Goal: Task Accomplishment & Management: Manage account settings

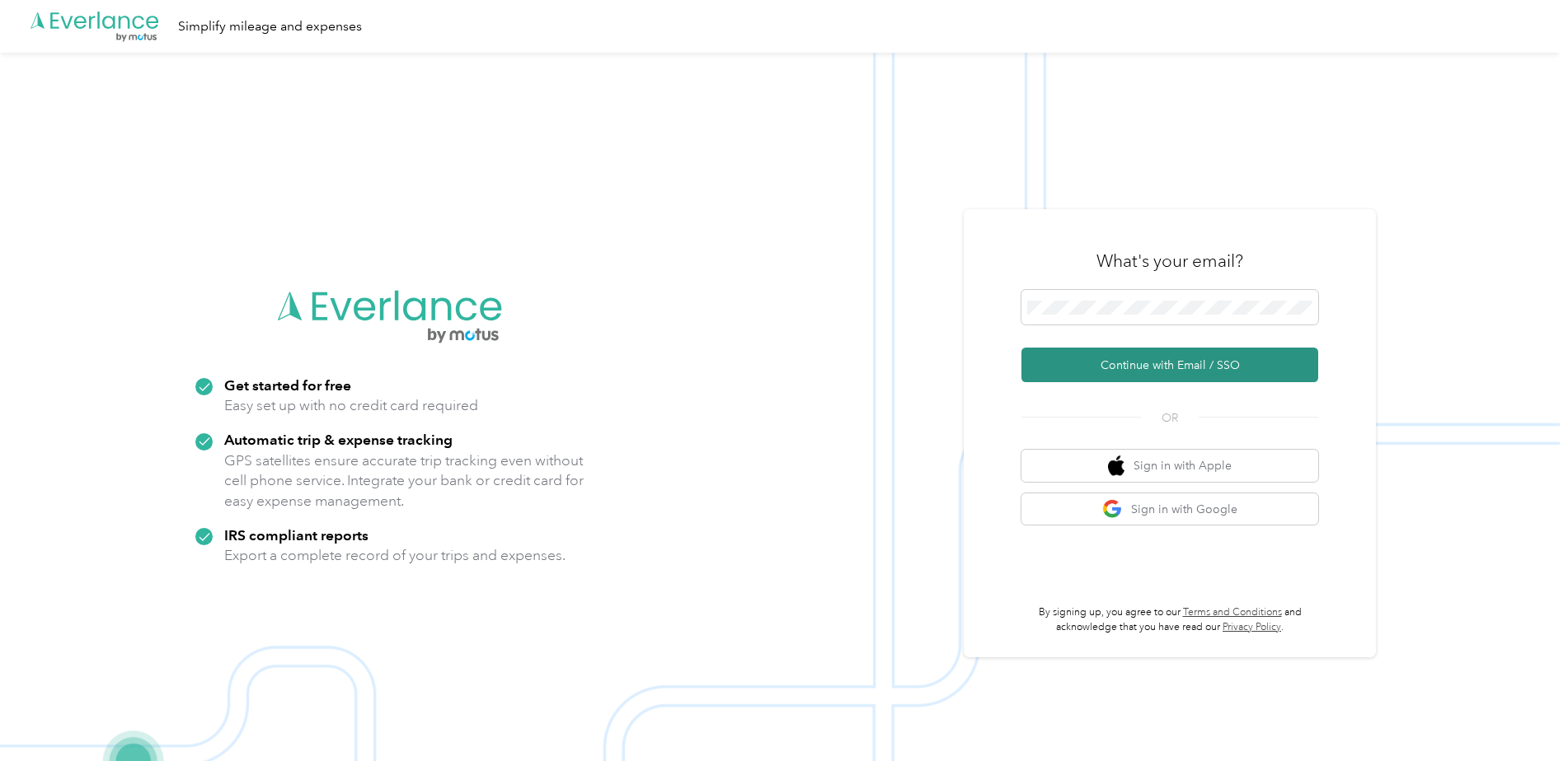
click at [1113, 370] on button "Continue with Email / SSO" at bounding box center [1169, 365] width 296 height 35
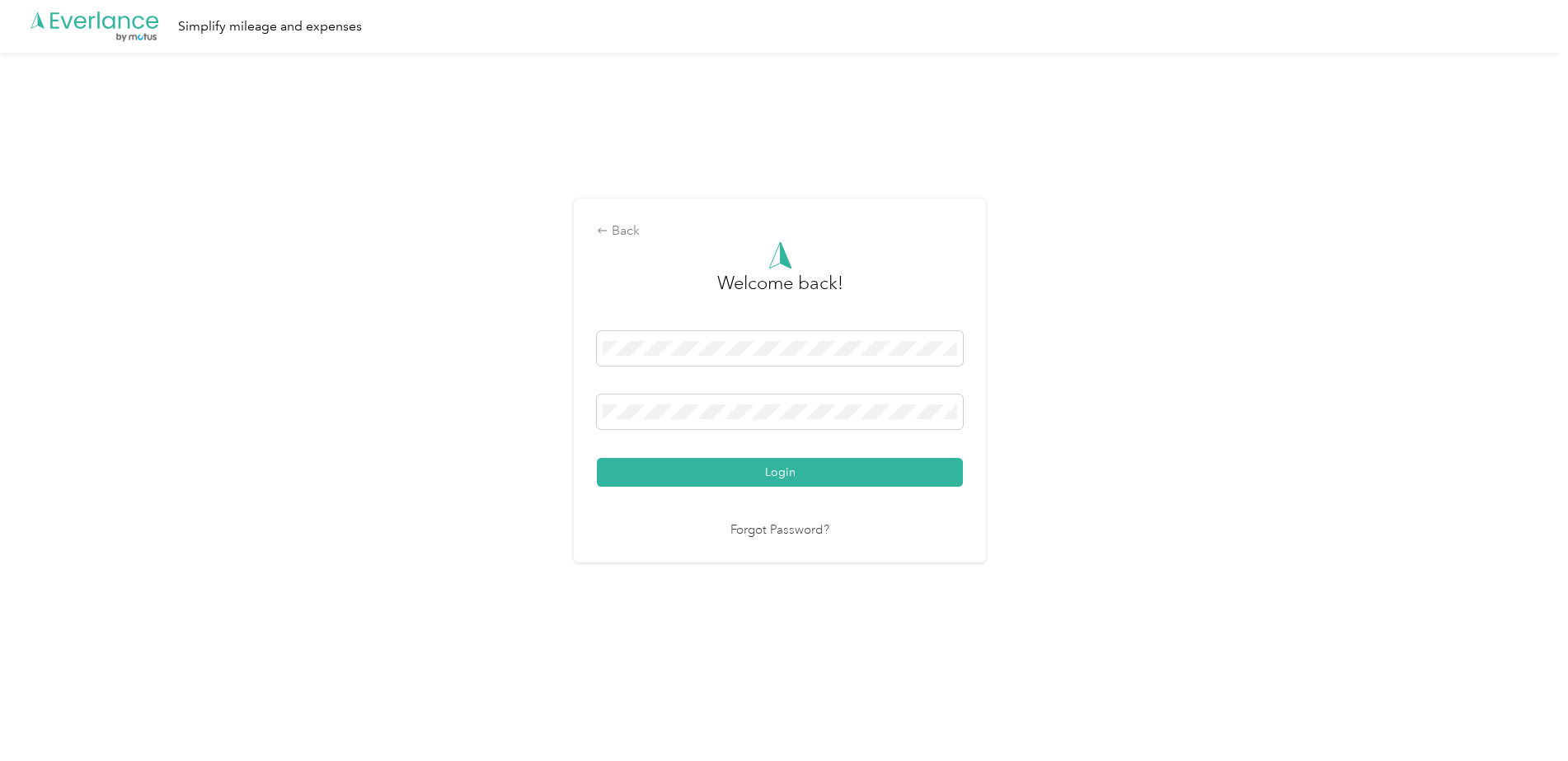
click at [597, 458] on button "Login" at bounding box center [780, 473] width 366 height 29
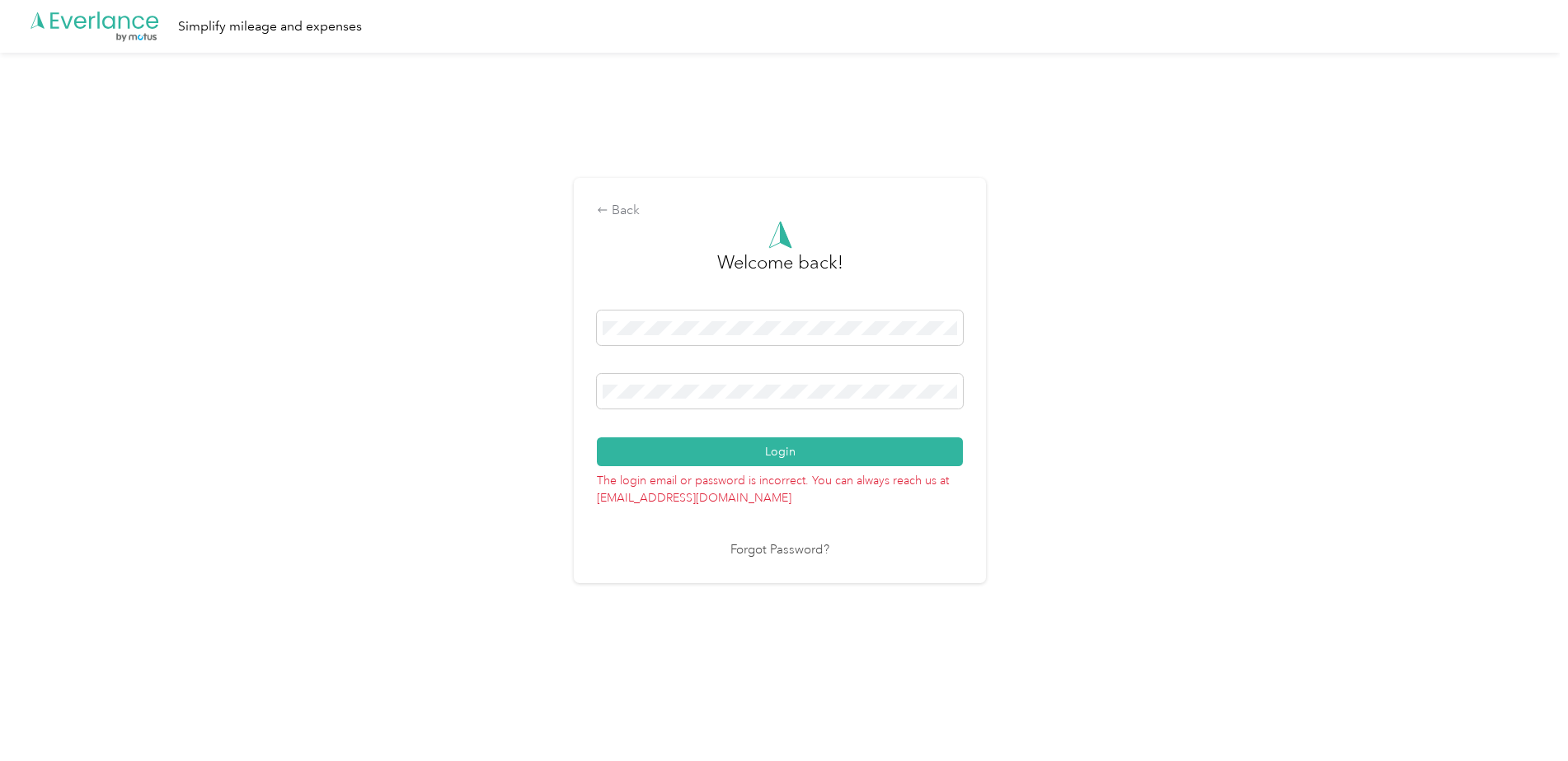
click at [597, 437] on button "Login" at bounding box center [780, 451] width 366 height 29
click at [954, 403] on span at bounding box center [780, 391] width 366 height 35
click at [566, 390] on div "Back Welcome back! Login The login email or password is incorrect. You can alwa…" at bounding box center [780, 387] width 1559 height 670
click at [597, 437] on button "Login" at bounding box center [780, 451] width 366 height 29
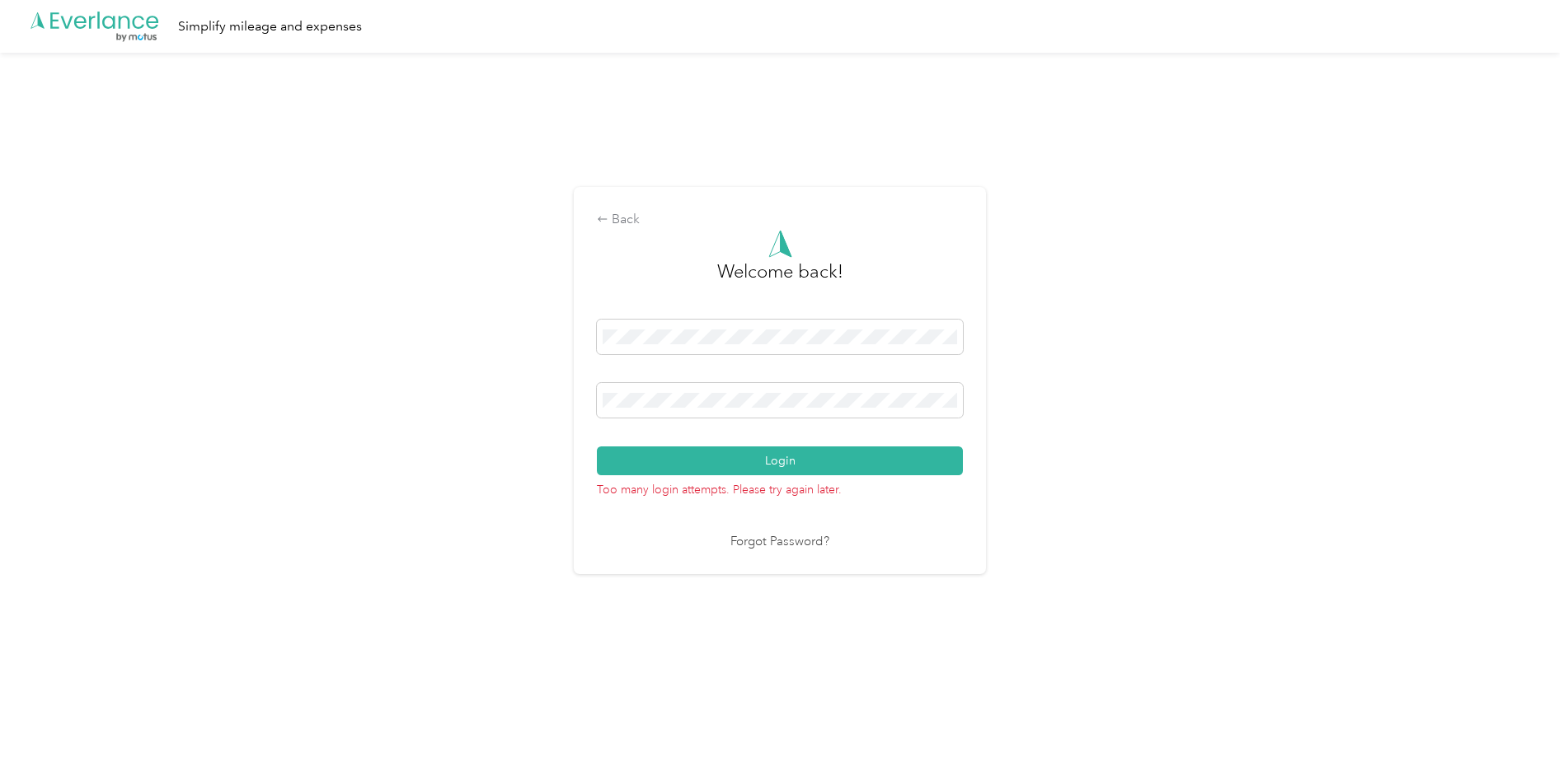
click at [798, 543] on link "Forgot Password?" at bounding box center [780, 542] width 99 height 19
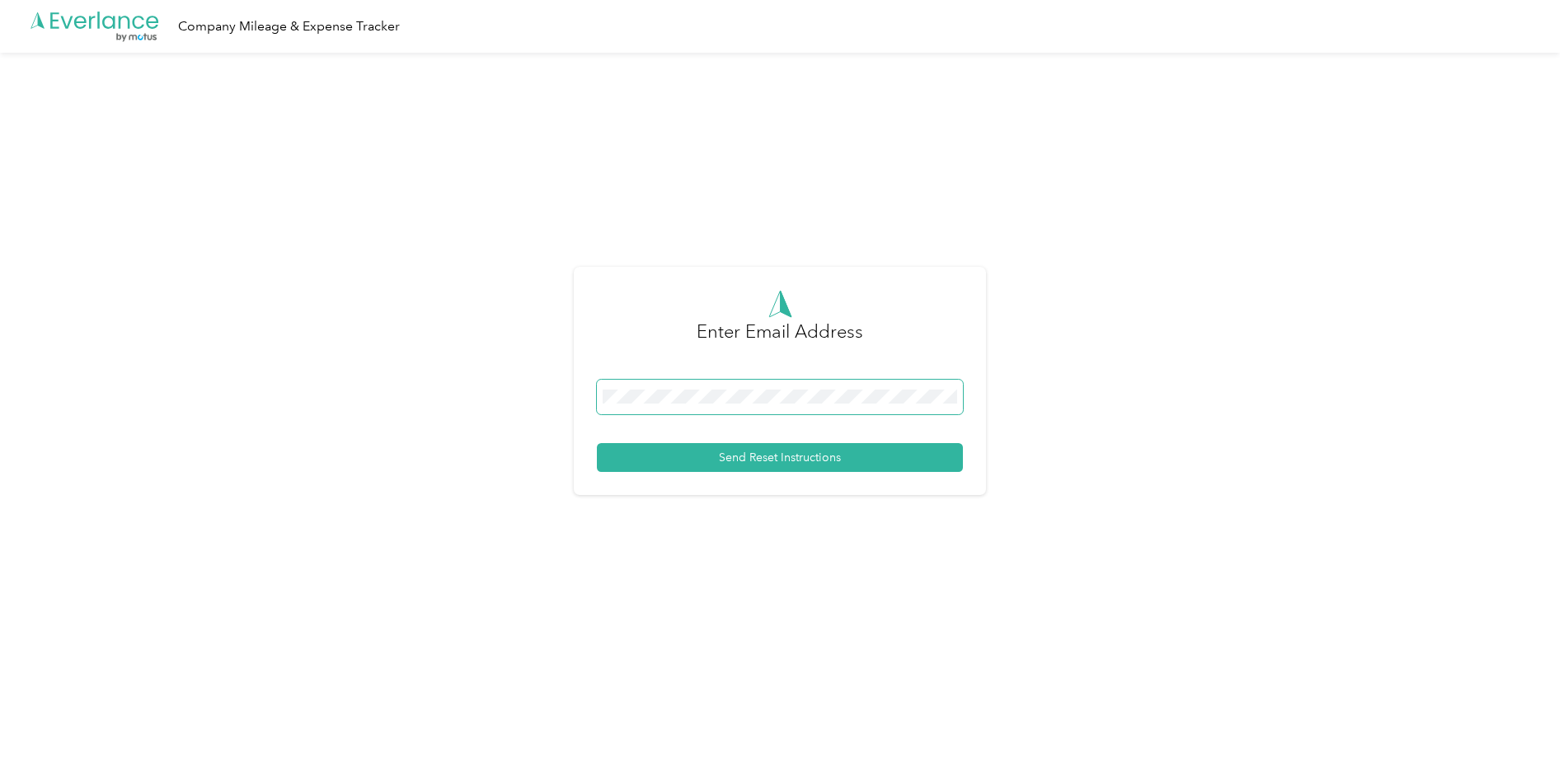
drag, startPoint x: 737, startPoint y: 379, endPoint x: 732, endPoint y: 387, distance: 9.4
click at [734, 383] on form "Enter Email Address Send Reset Instructions" at bounding box center [780, 381] width 366 height 182
click at [732, 387] on span at bounding box center [780, 397] width 366 height 35
click at [725, 410] on span at bounding box center [780, 397] width 366 height 35
click at [719, 404] on span at bounding box center [780, 397] width 366 height 35
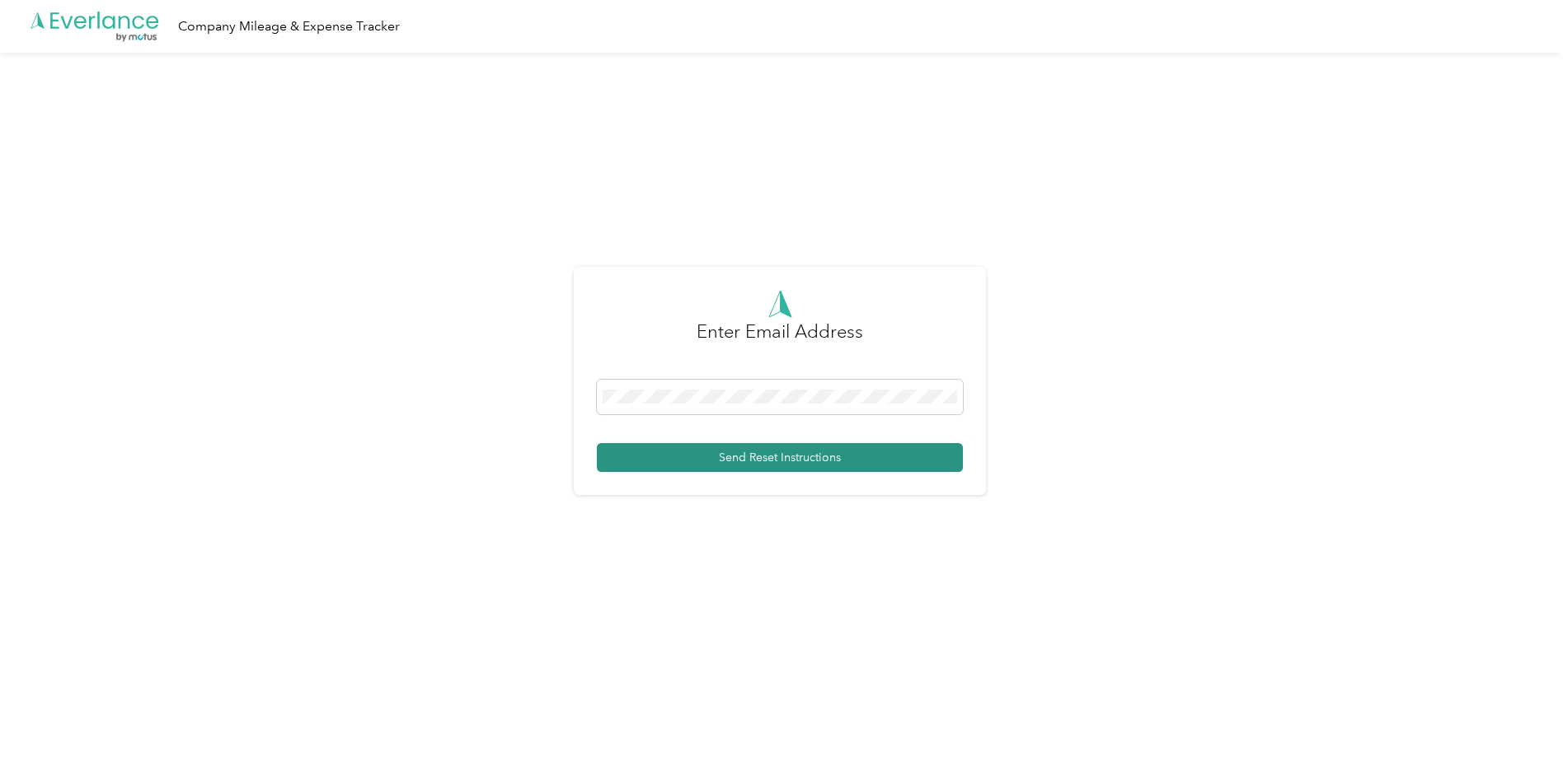
click at [730, 455] on button "Send Reset Instructions" at bounding box center [780, 458] width 366 height 29
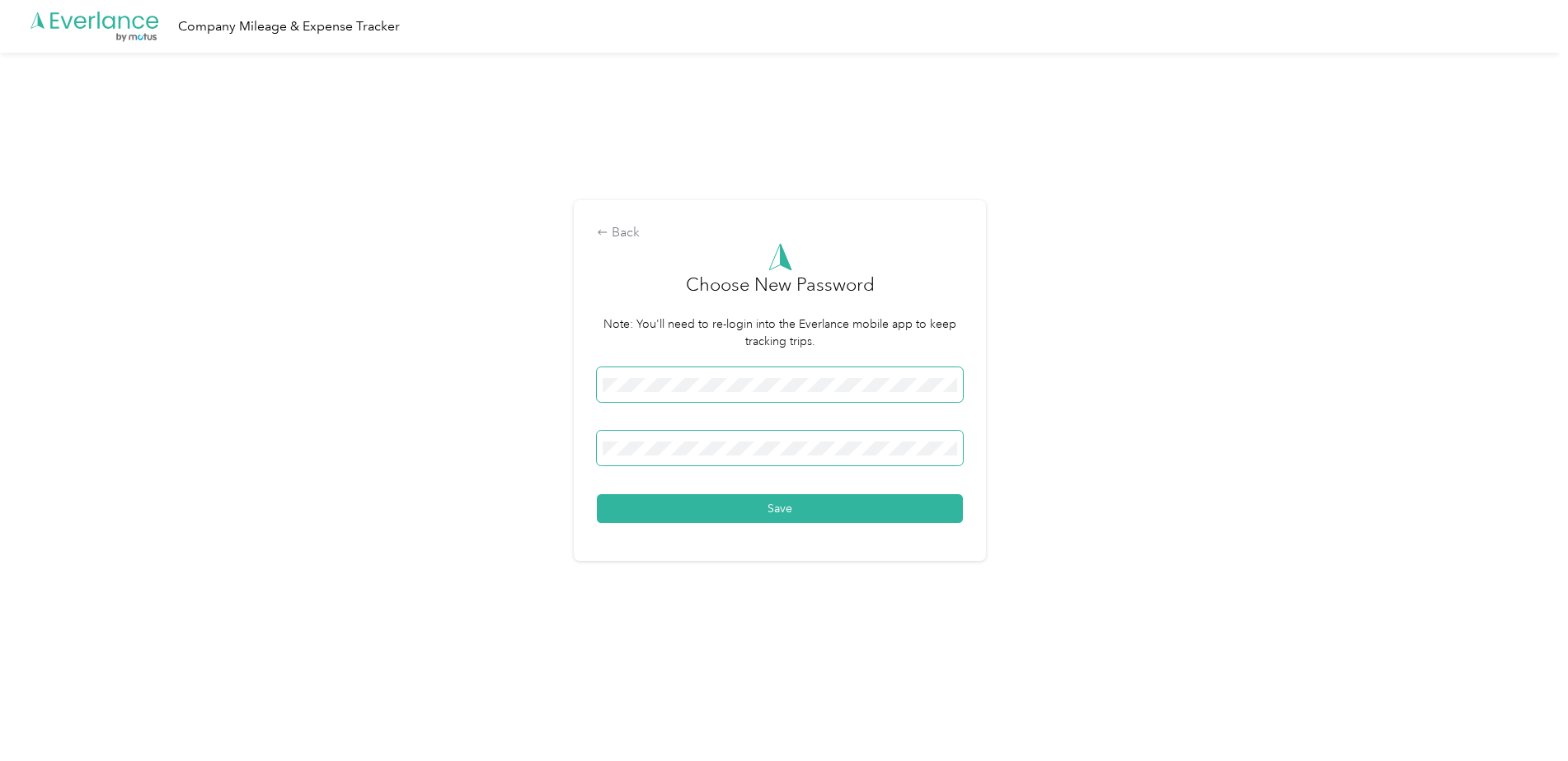
click at [597, 495] on button "Save" at bounding box center [780, 509] width 366 height 29
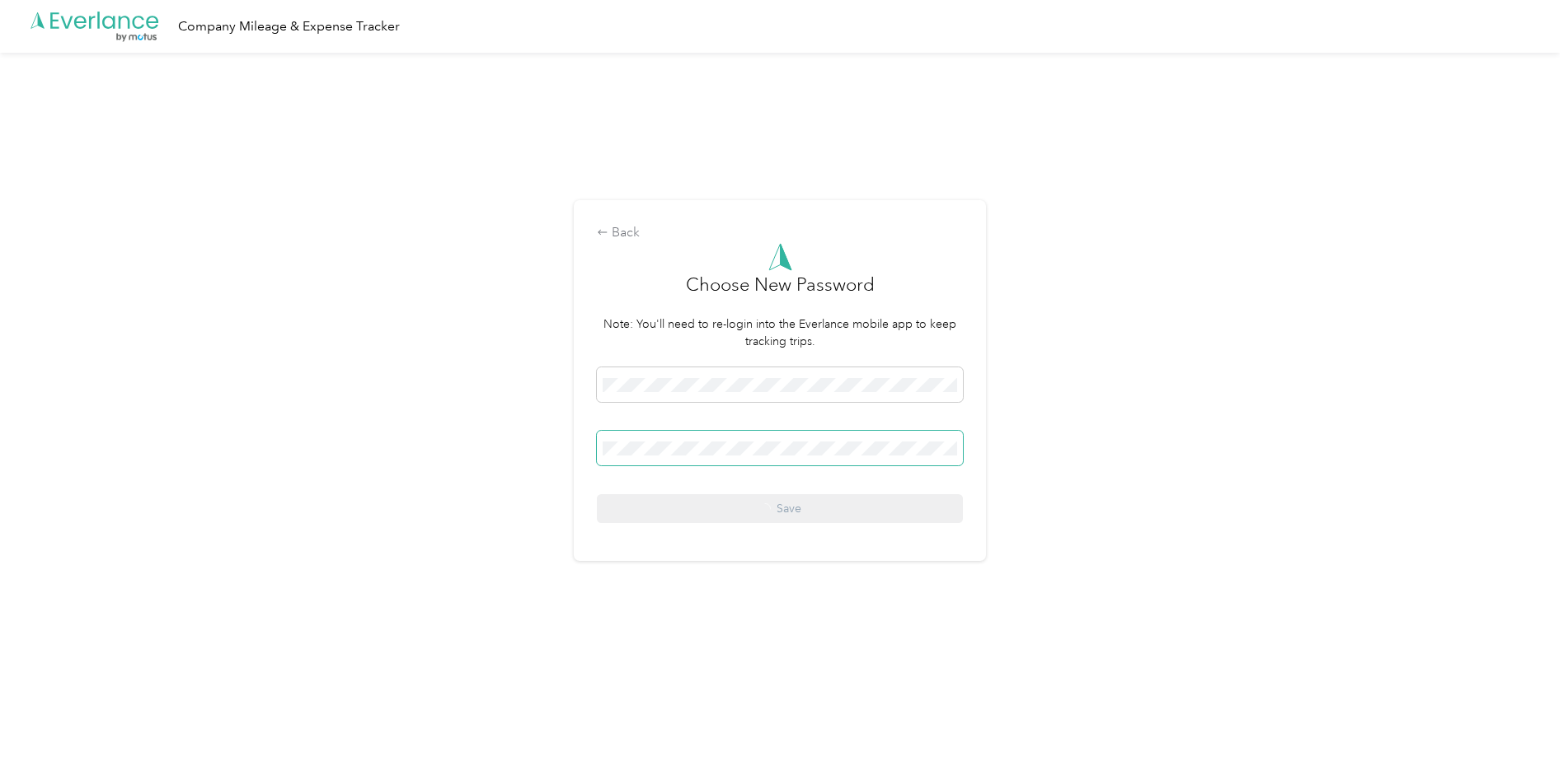
drag, startPoint x: 956, startPoint y: 426, endPoint x: 950, endPoint y: 440, distance: 15.2
click at [955, 426] on div "Save" at bounding box center [780, 445] width 366 height 155
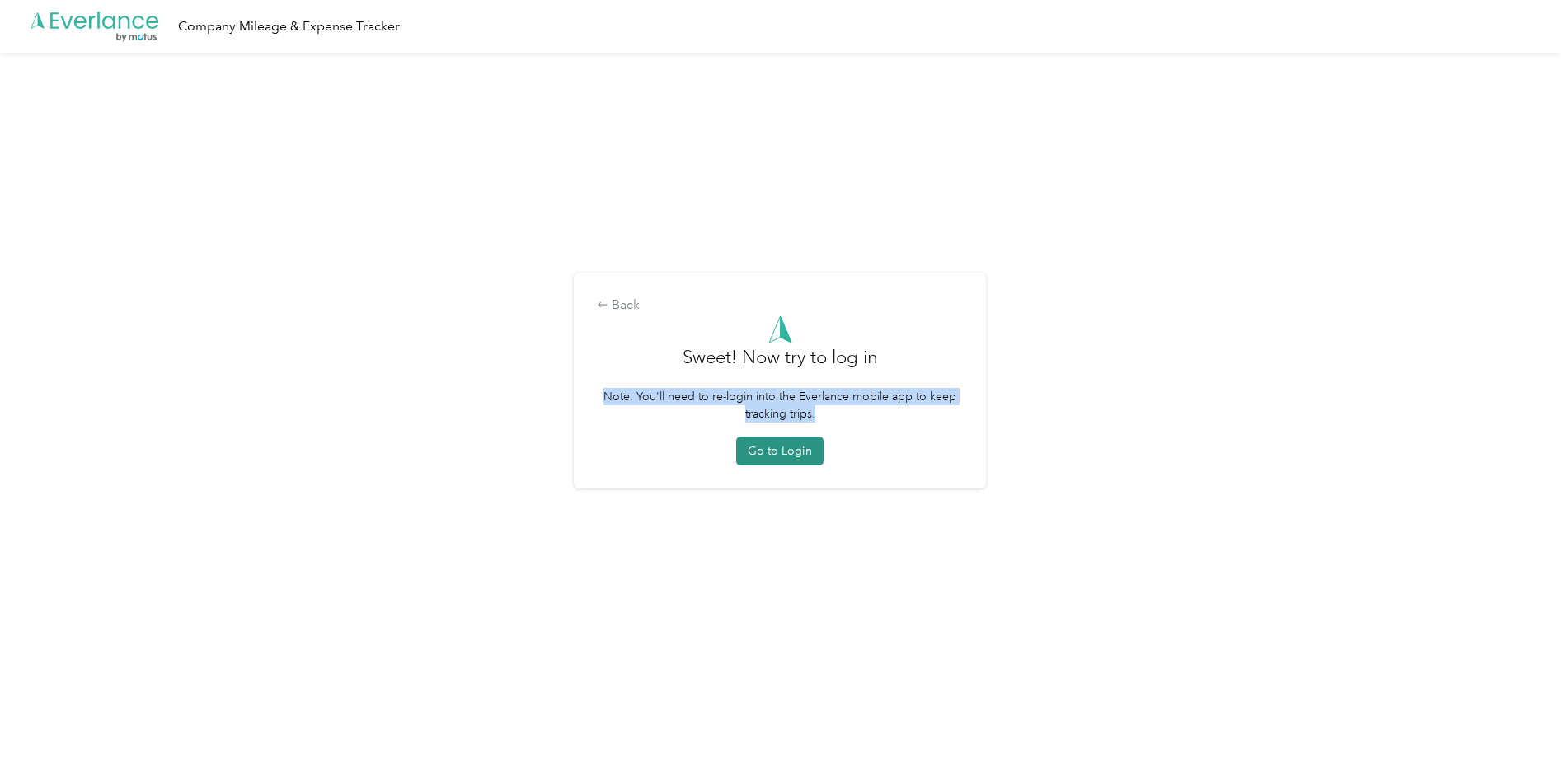
click at [800, 458] on button "Go to Login" at bounding box center [780, 451] width 87 height 29
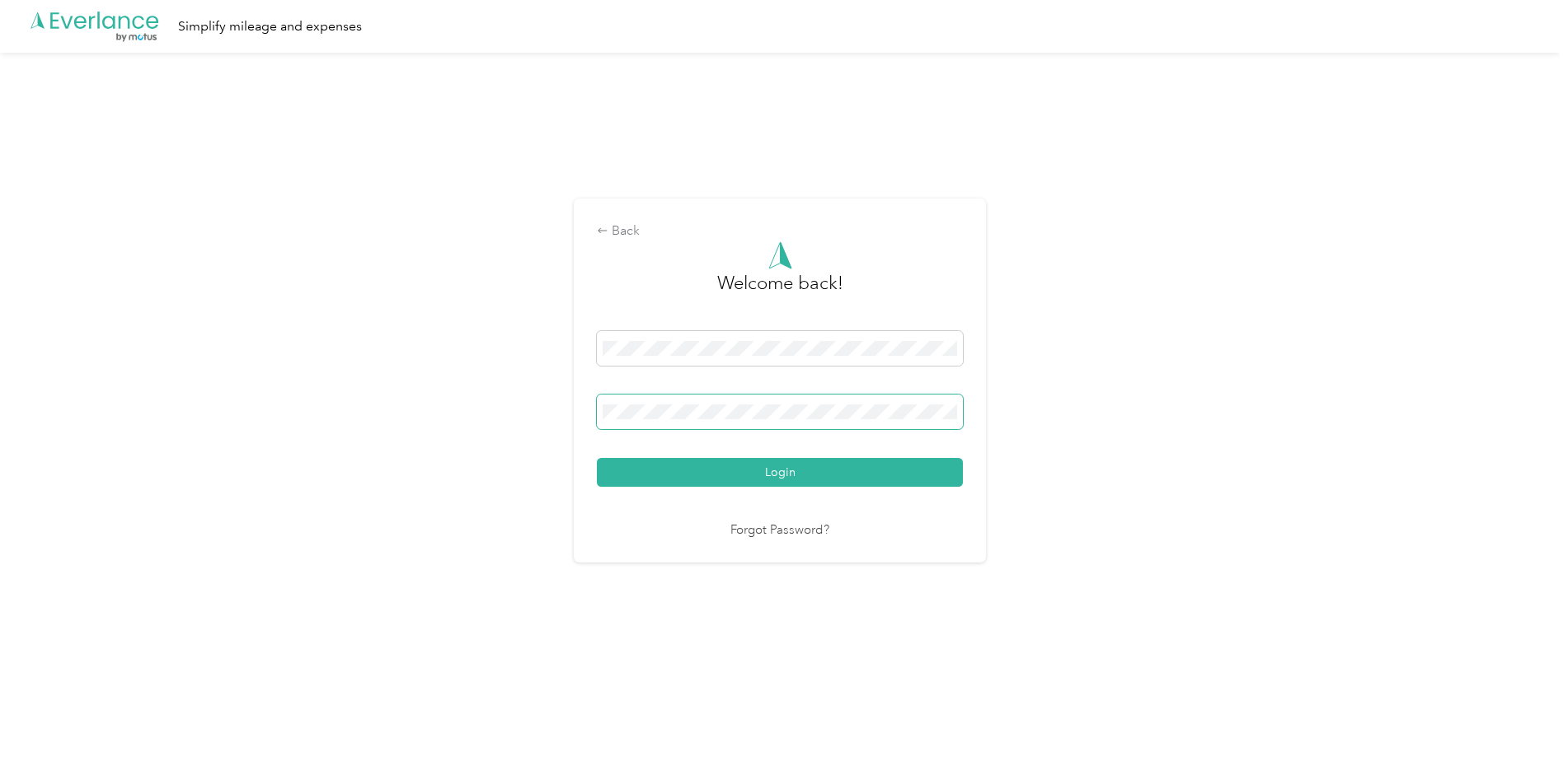
click at [597, 458] on button "Login" at bounding box center [780, 473] width 366 height 29
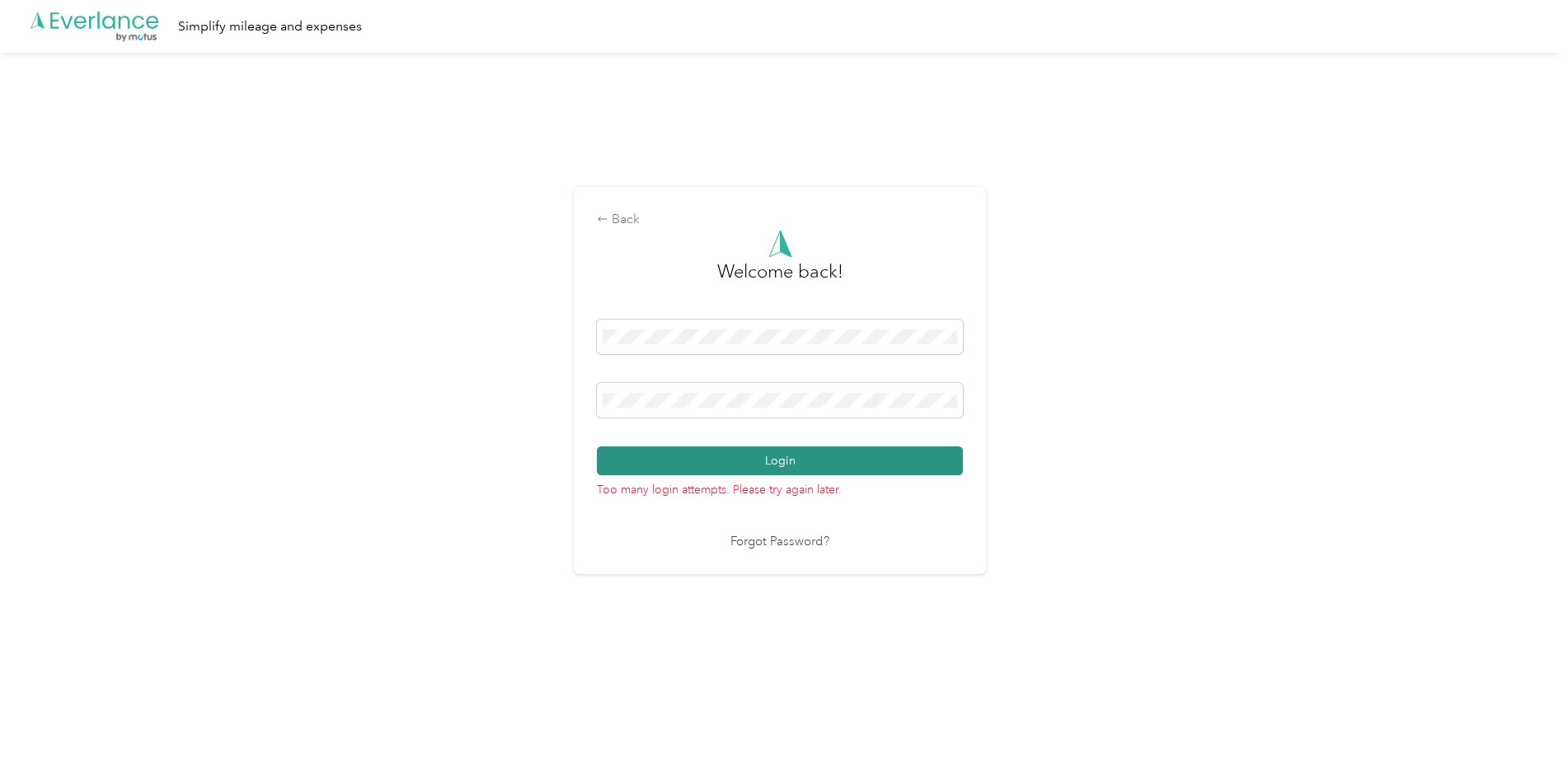
click at [737, 451] on button "Login" at bounding box center [780, 461] width 366 height 29
